Goal: Task Accomplishment & Management: Complete application form

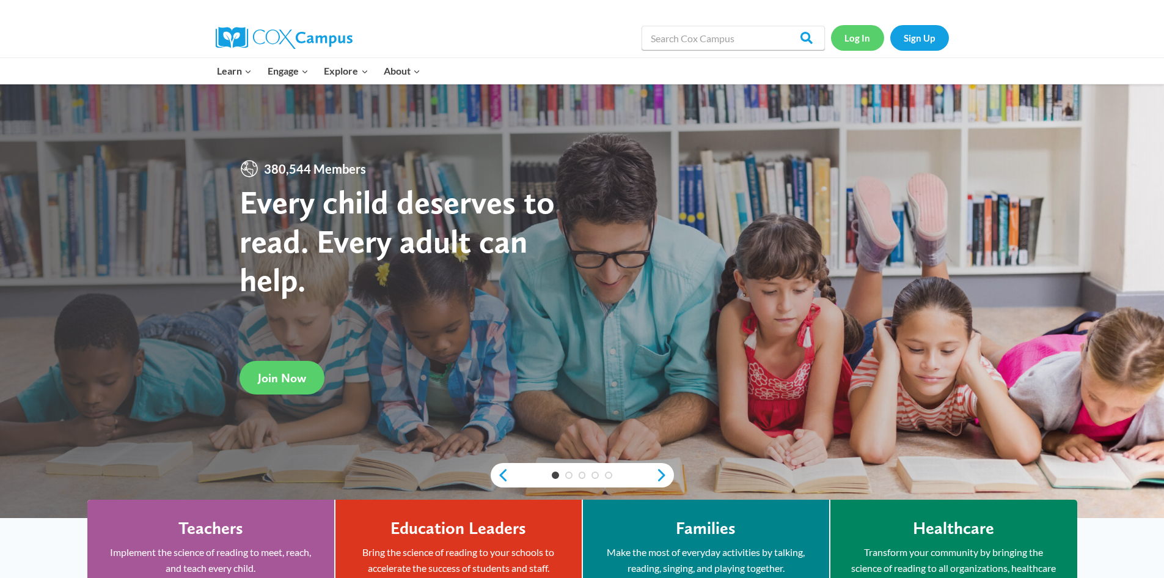
click at [851, 38] on link "Log In" at bounding box center [857, 37] width 53 height 25
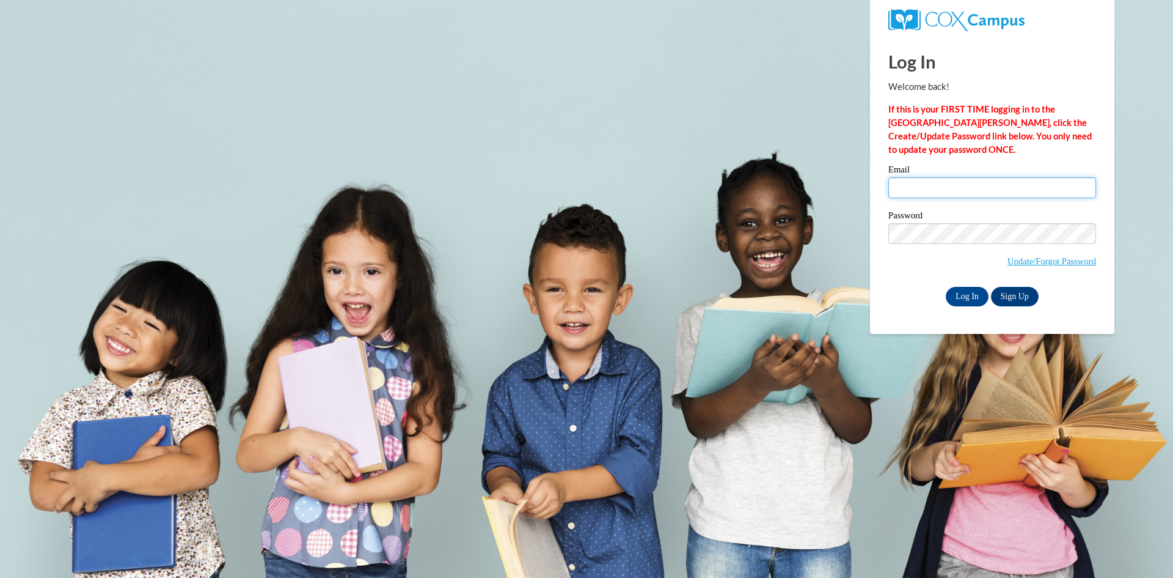
click at [931, 187] on input "Email" at bounding box center [993, 187] width 208 height 21
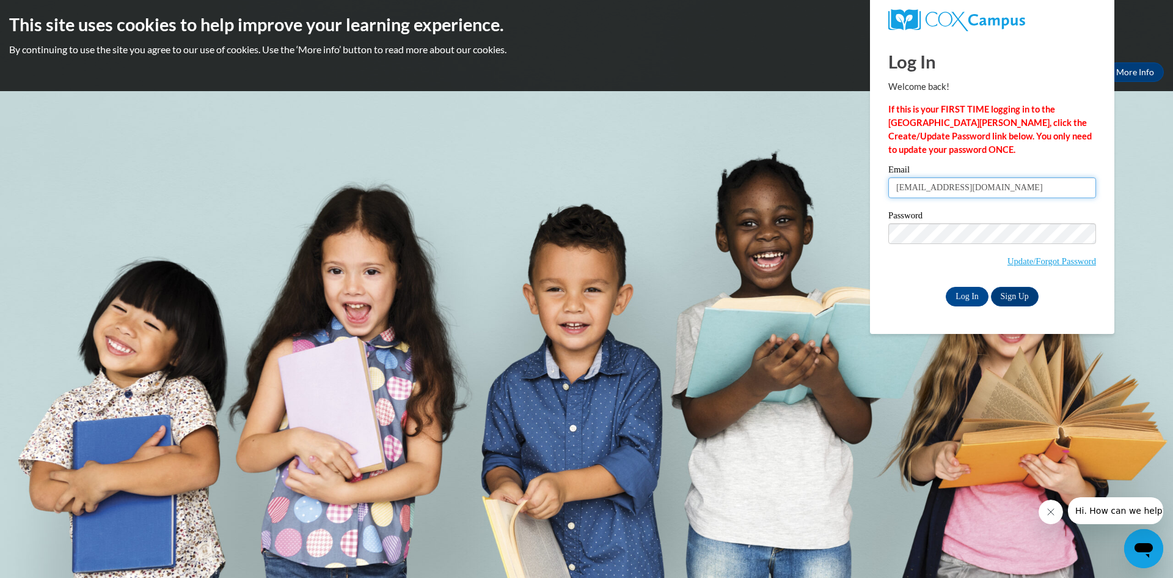
type input "carnold@accaa.org"
click at [974, 293] on input "Log In" at bounding box center [967, 297] width 43 height 20
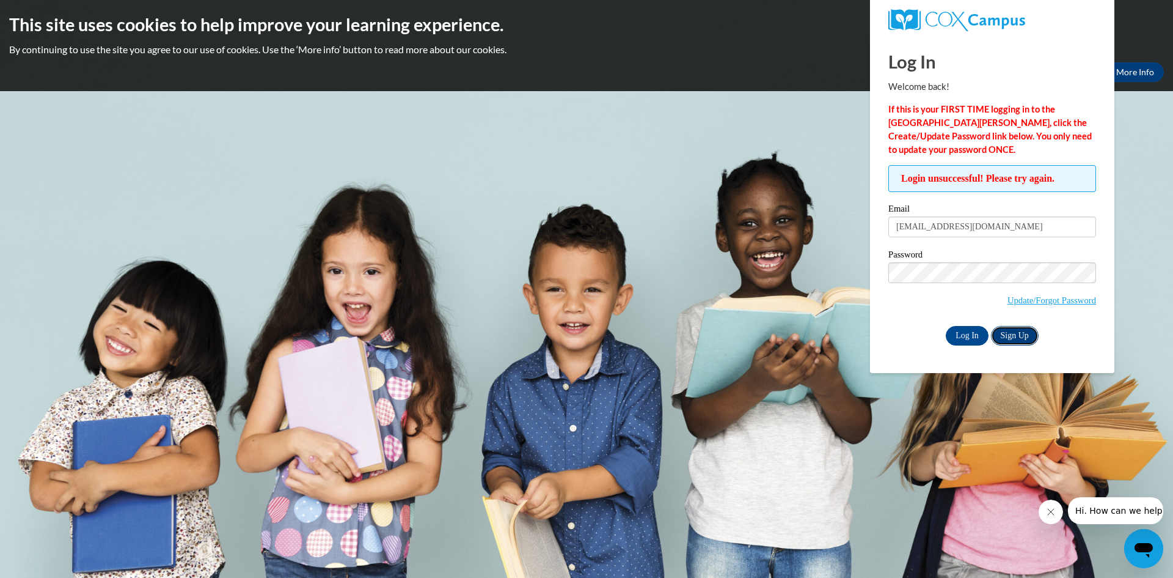
click at [1009, 335] on link "Sign Up" at bounding box center [1015, 336] width 48 height 20
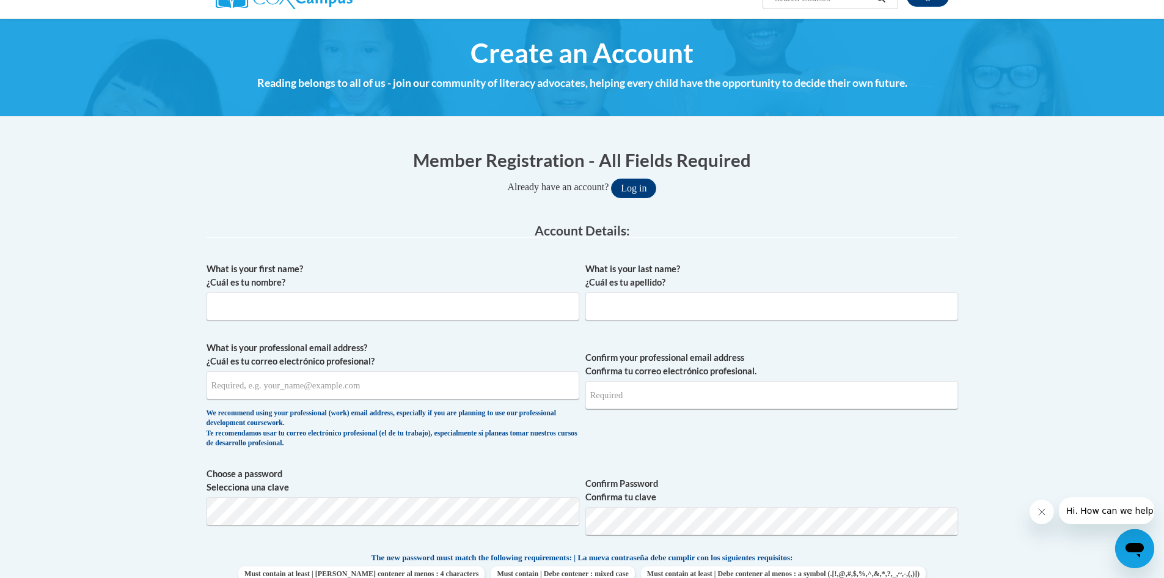
scroll to position [122, 0]
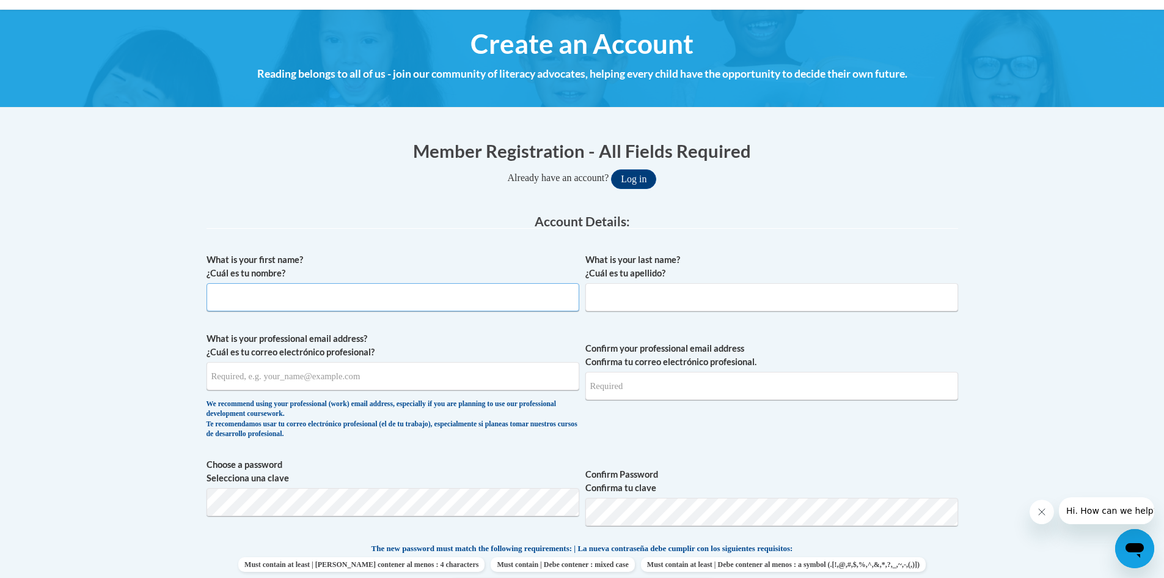
click at [466, 293] on input "What is your first name? ¿Cuál es tu nombre?" at bounding box center [393, 297] width 373 height 28
type input "charlotte"
click at [651, 299] on input "What is your last name? ¿Cuál es tu apellido?" at bounding box center [771, 297] width 373 height 28
type input "arnold"
click at [384, 379] on input "What is your professional email address? ¿Cuál es tu correo electrónico profesi…" at bounding box center [393, 376] width 373 height 28
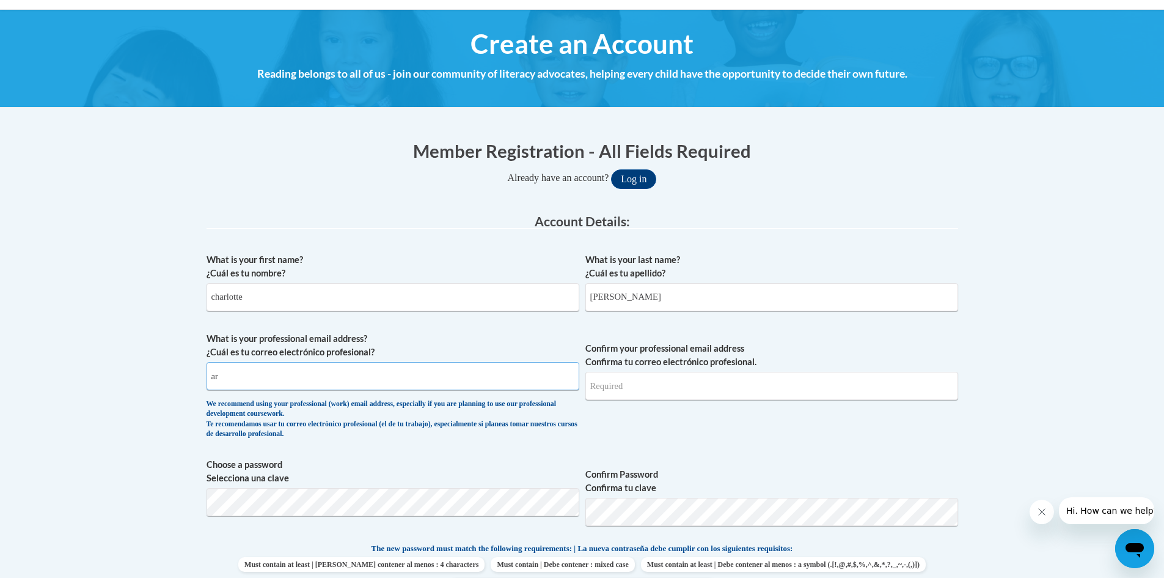
type input "a"
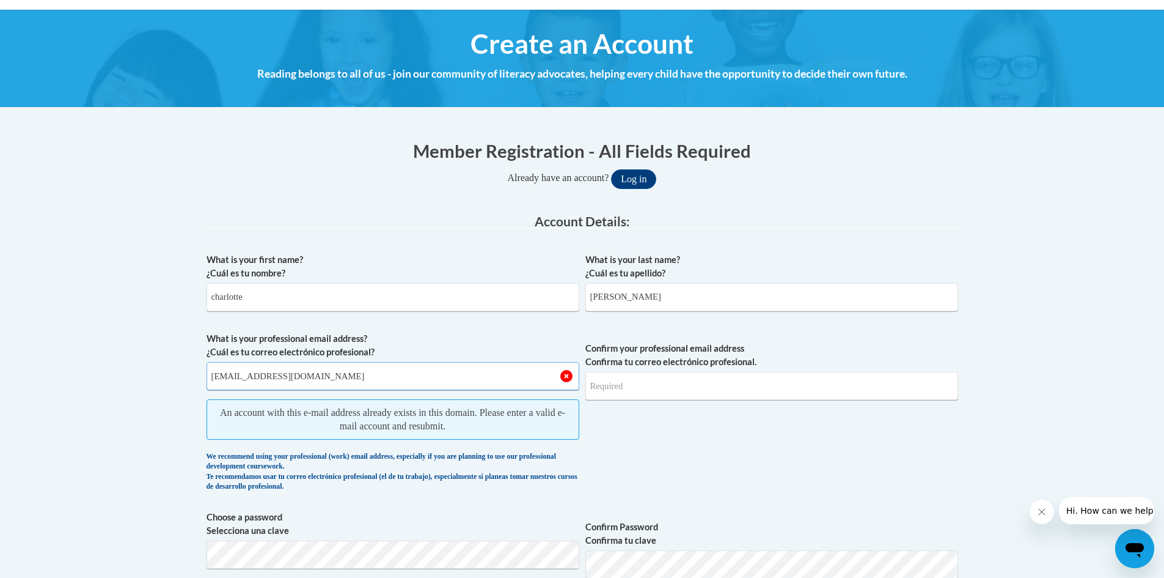
type input "carnold@accaa.org"
click at [592, 227] on span "Account Details:" at bounding box center [582, 220] width 95 height 15
click at [638, 180] on button "Log in" at bounding box center [633, 179] width 45 height 20
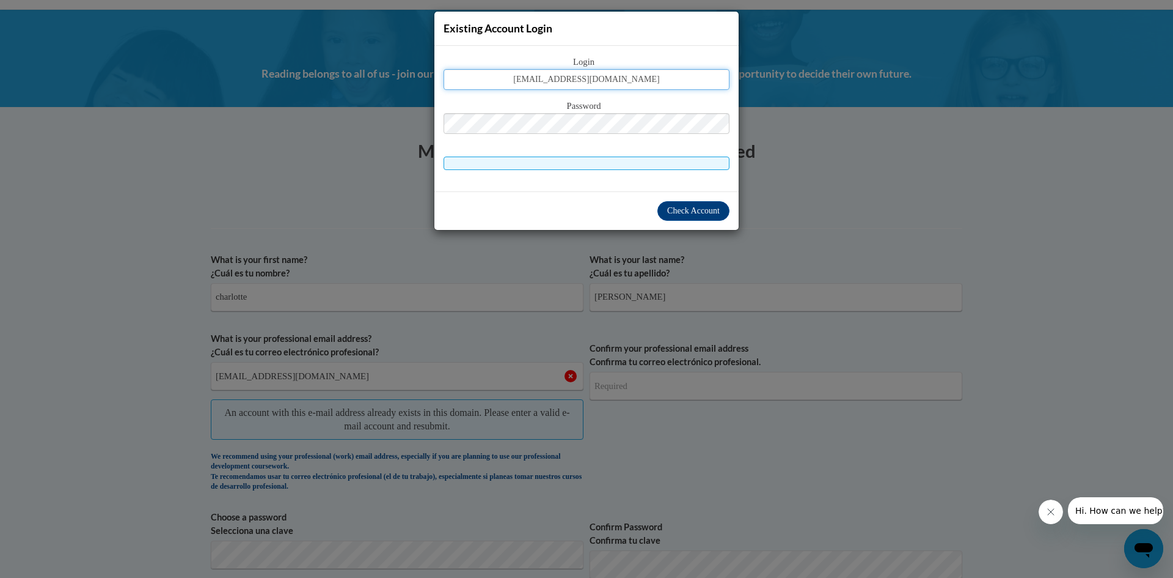
type input "carnold@accaa.org"
click at [691, 207] on span "Check Account" at bounding box center [693, 210] width 53 height 9
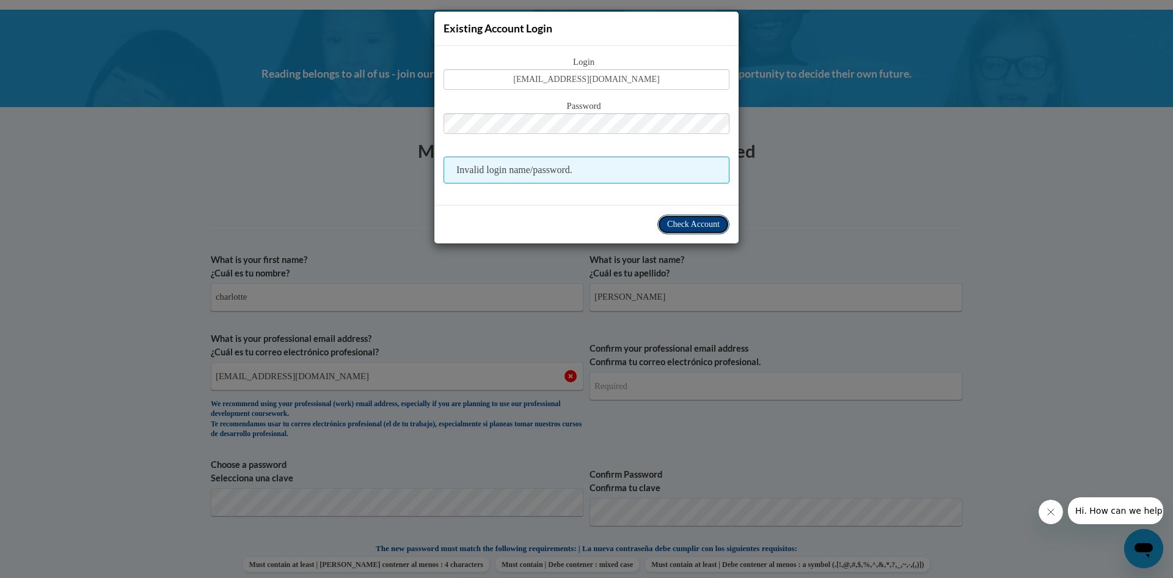
click at [697, 224] on span "Check Account" at bounding box center [693, 223] width 53 height 9
click at [871, 120] on div "Existing Account Login Login carnold@accaa.org Password Invalid login name/pass…" at bounding box center [586, 289] width 1173 height 578
